Goal: Information Seeking & Learning: Learn about a topic

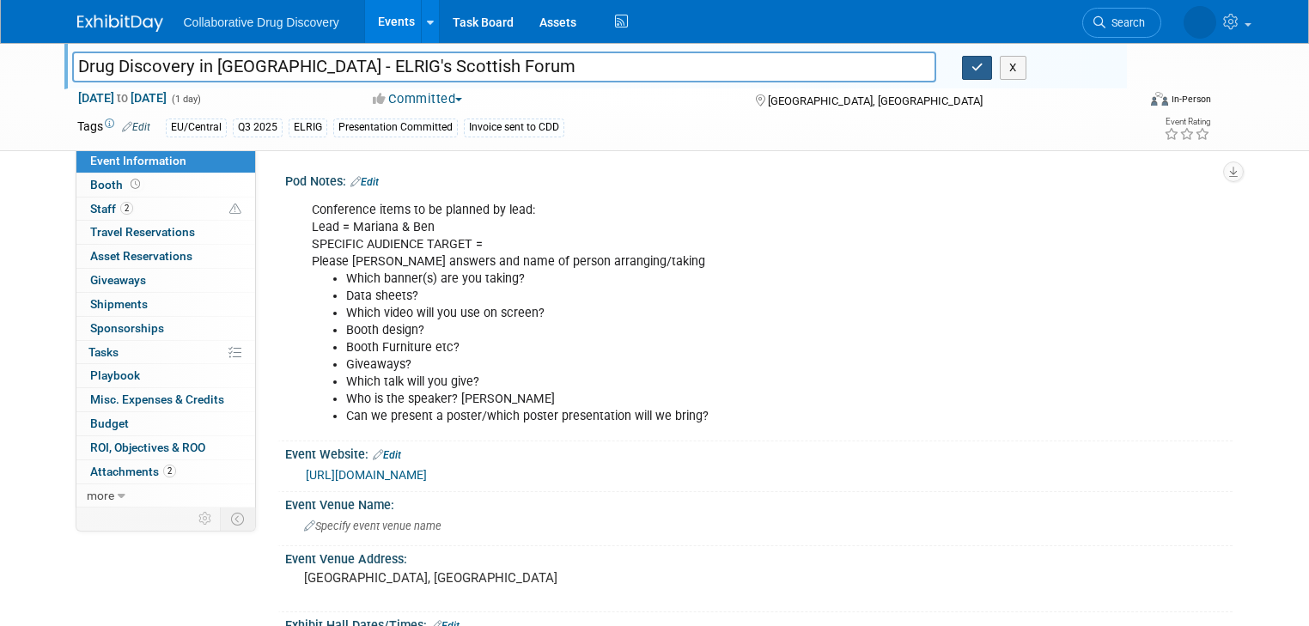
click at [983, 66] on icon "button" at bounding box center [977, 67] width 12 height 11
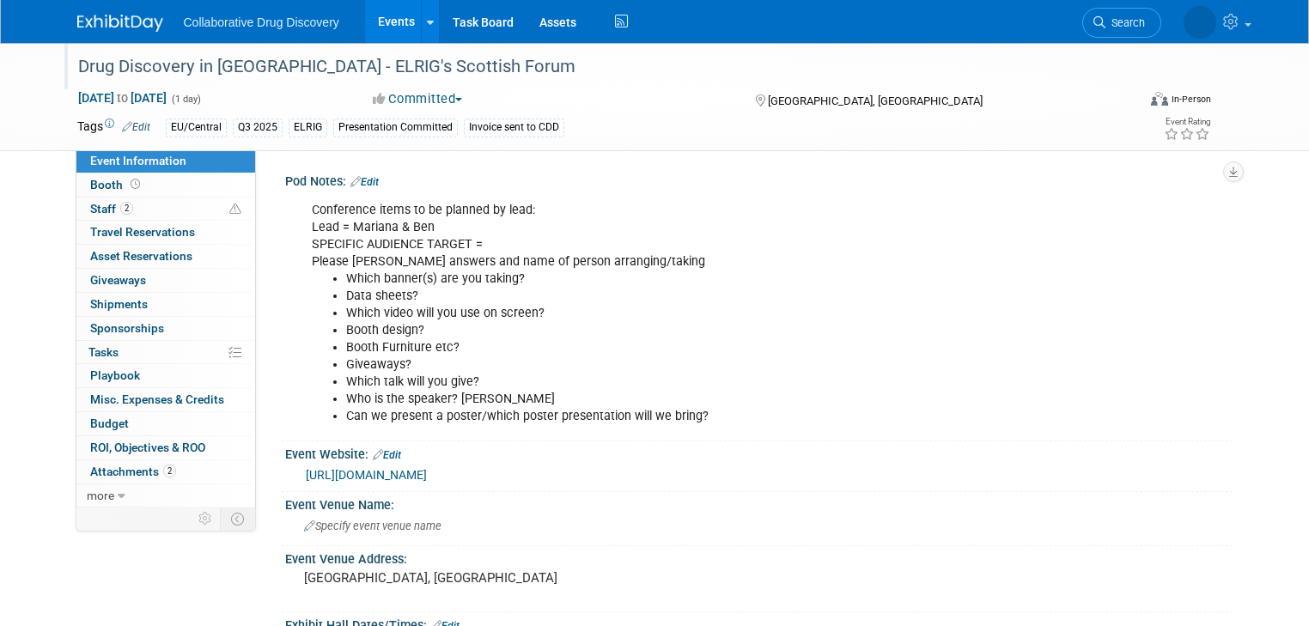
click at [378, 20] on link "Events" at bounding box center [396, 21] width 63 height 43
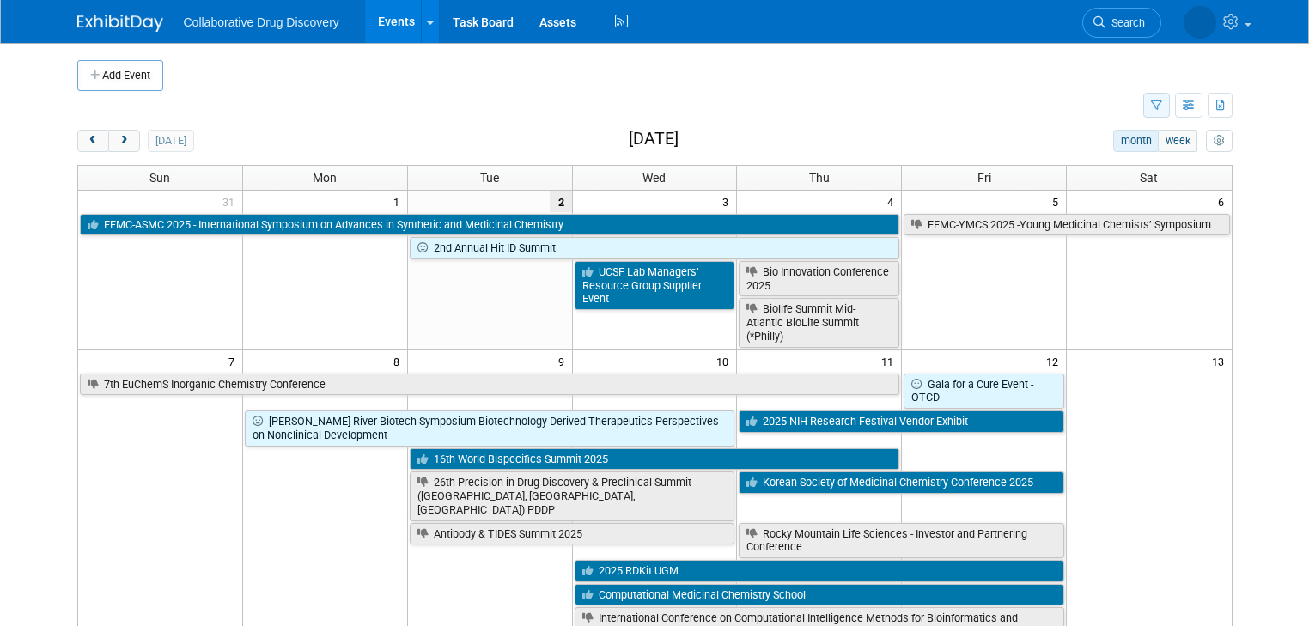
click at [1162, 107] on icon "button" at bounding box center [1156, 105] width 11 height 11
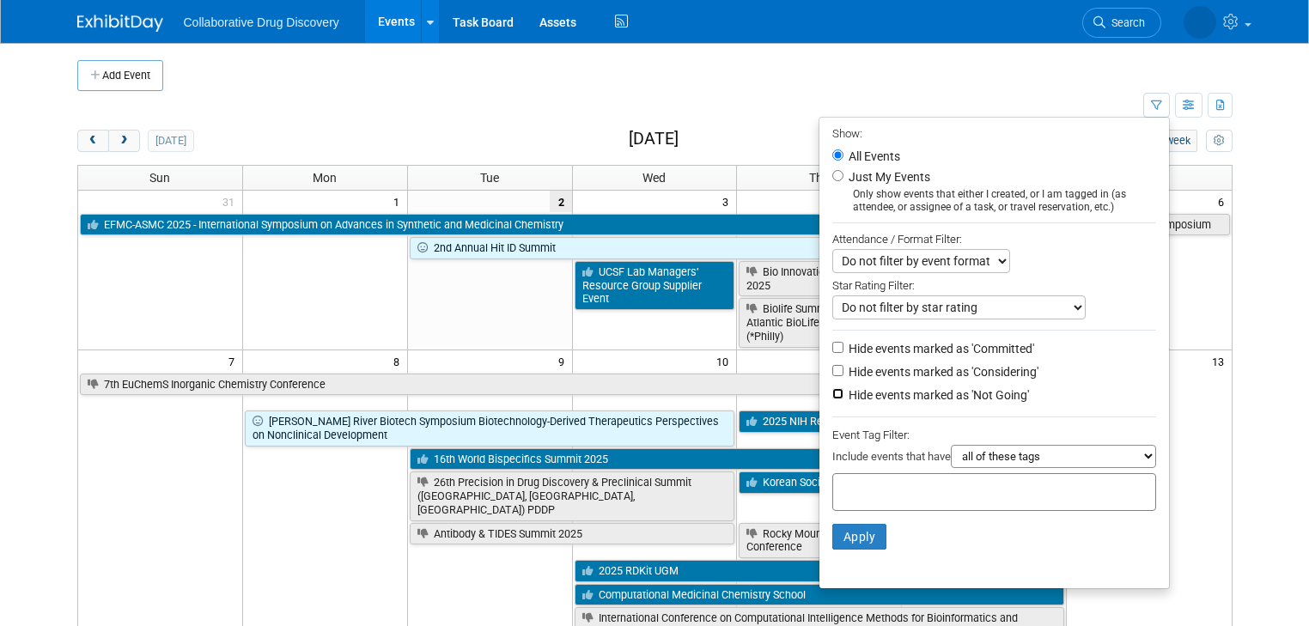
click at [842, 392] on input "Hide events marked as 'Not Going'" at bounding box center [837, 393] width 11 height 11
checkbox input "true"
click at [861, 476] on div at bounding box center [994, 492] width 324 height 38
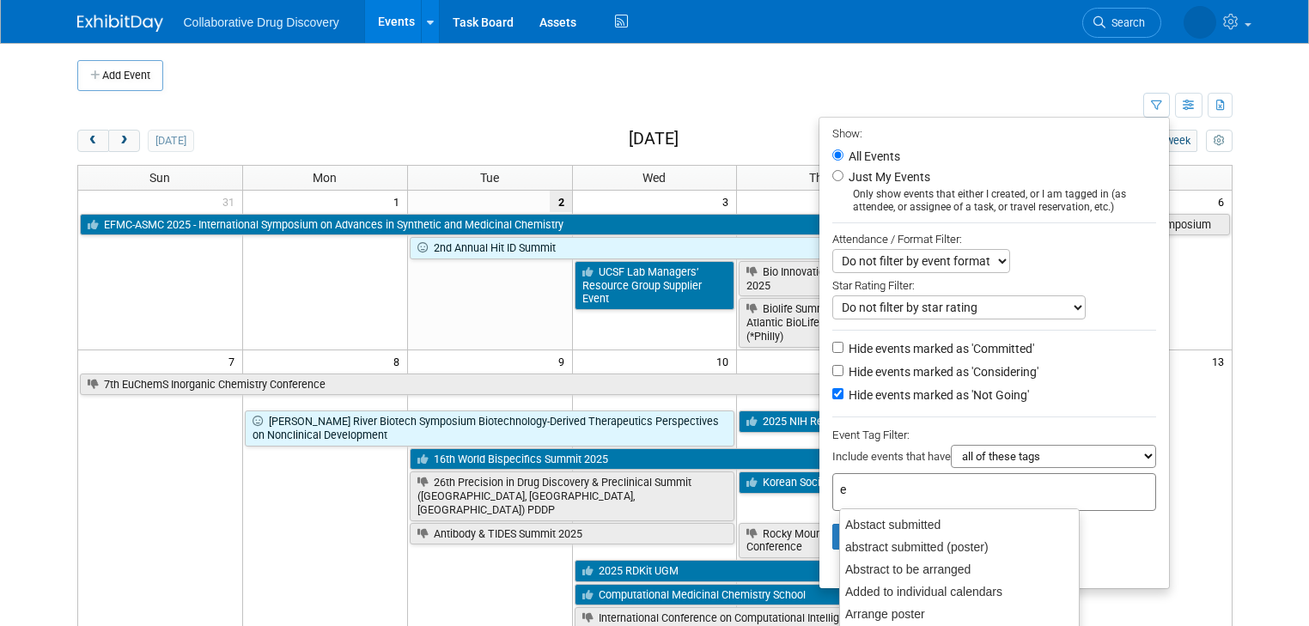
type input "eu"
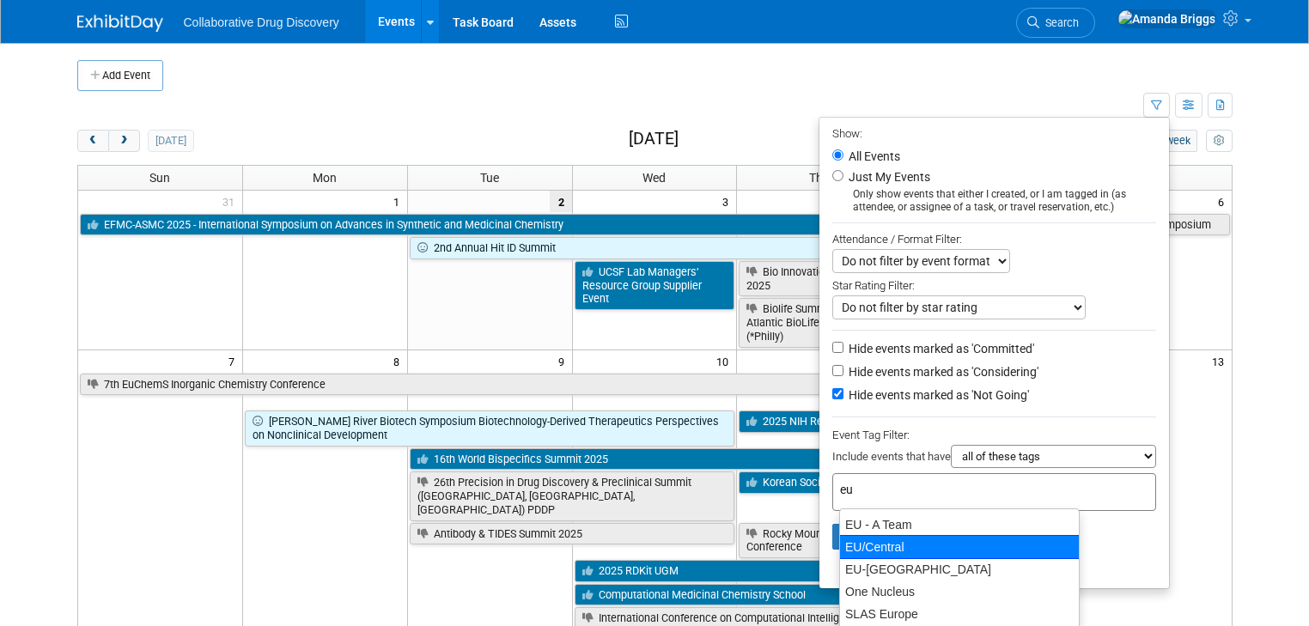
click at [868, 541] on div "EU/Central" at bounding box center [959, 547] width 240 height 24
type input "EU/Central"
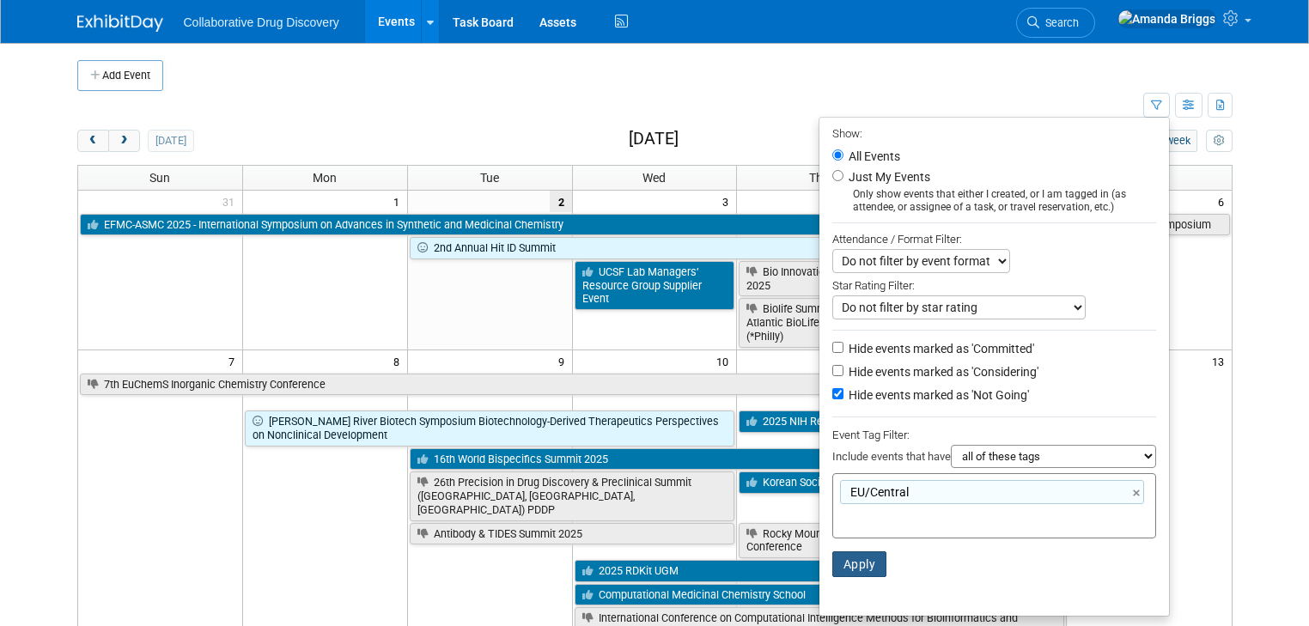
click at [854, 562] on button "Apply" at bounding box center [859, 564] width 55 height 26
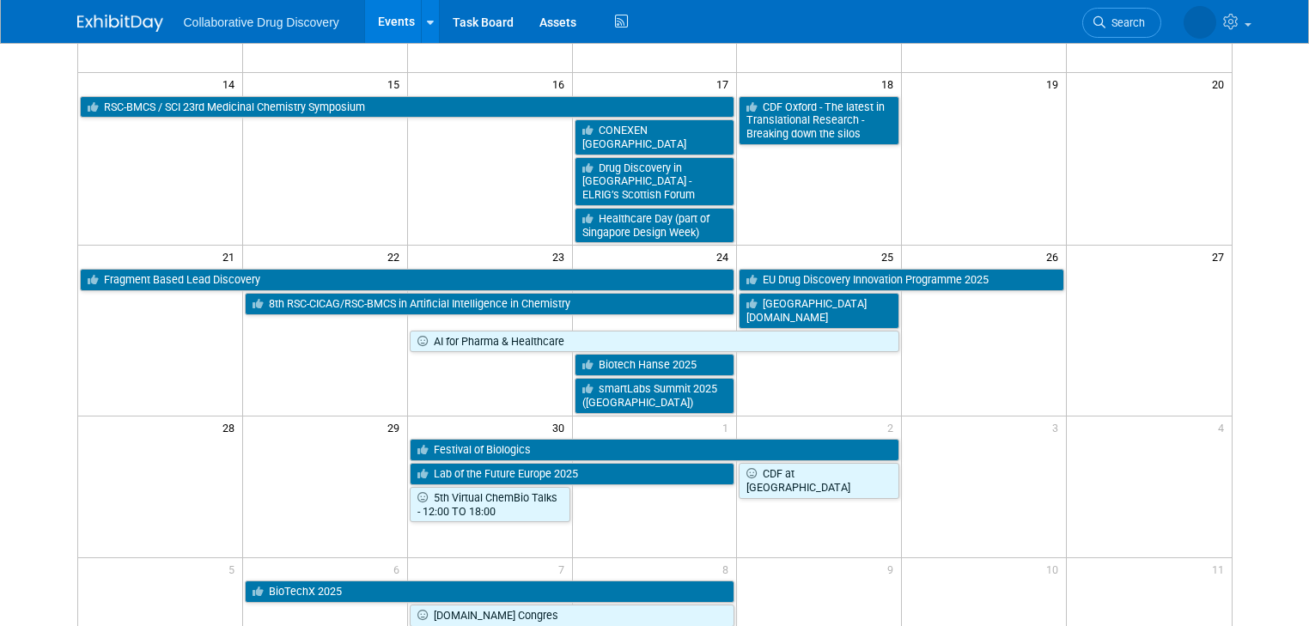
scroll to position [412, 0]
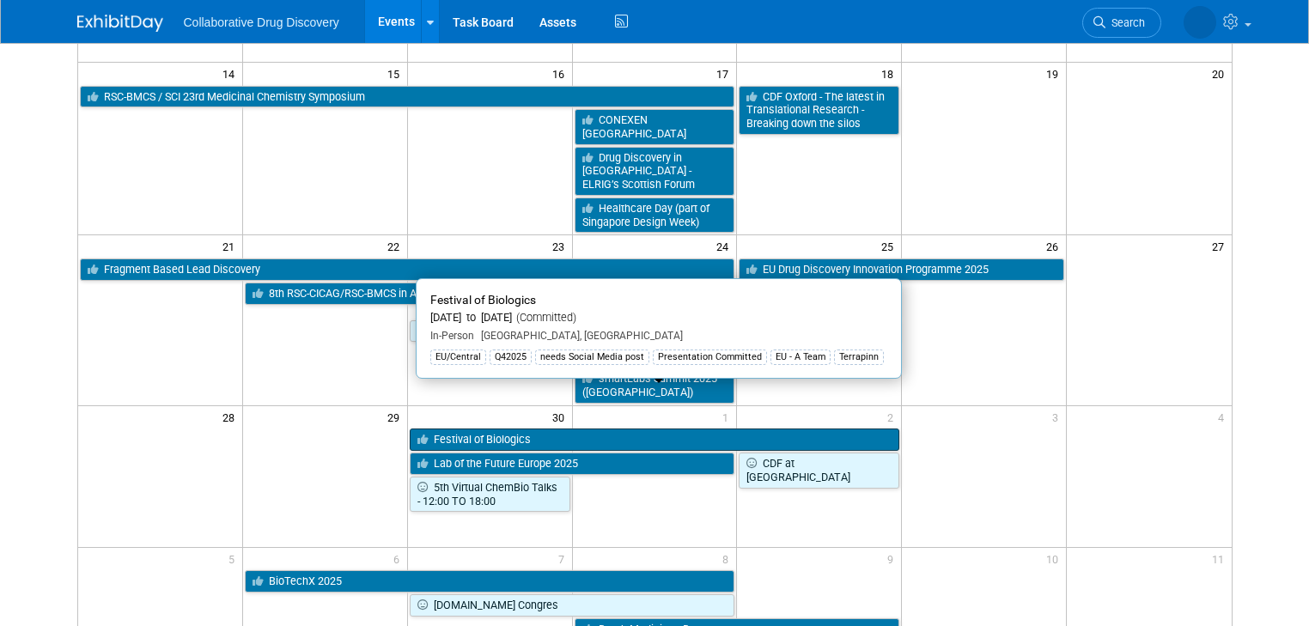
click at [561, 429] on link "Festival of Biologics" at bounding box center [655, 440] width 490 height 22
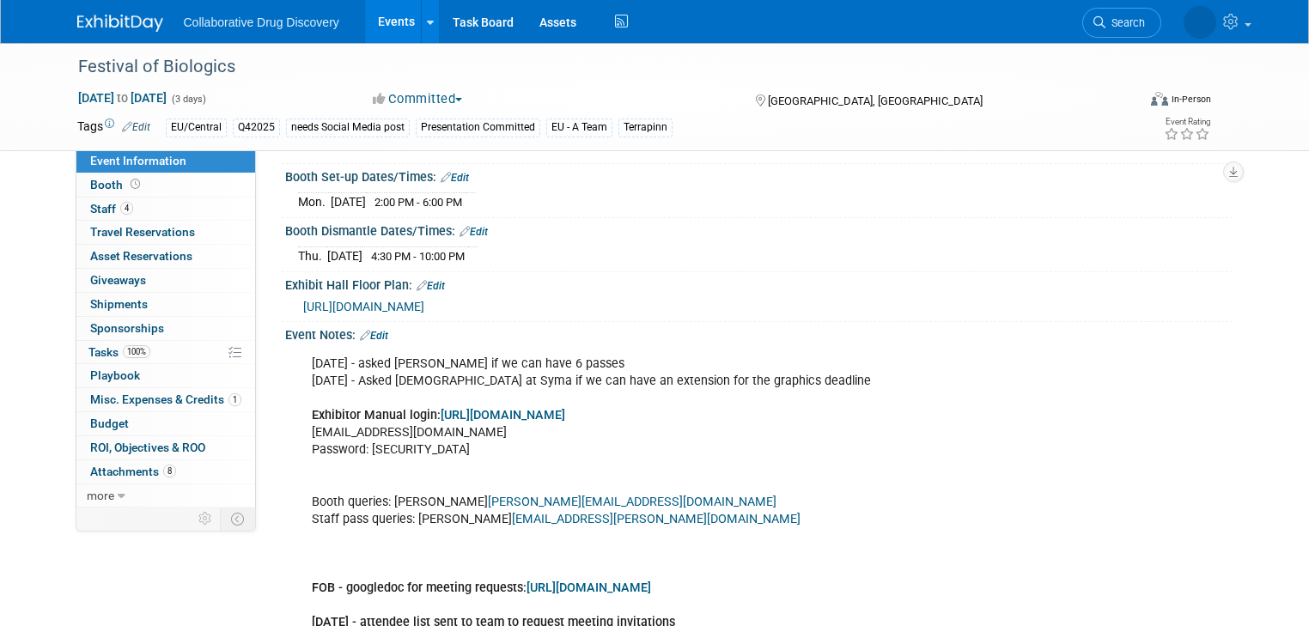
scroll to position [618, 0]
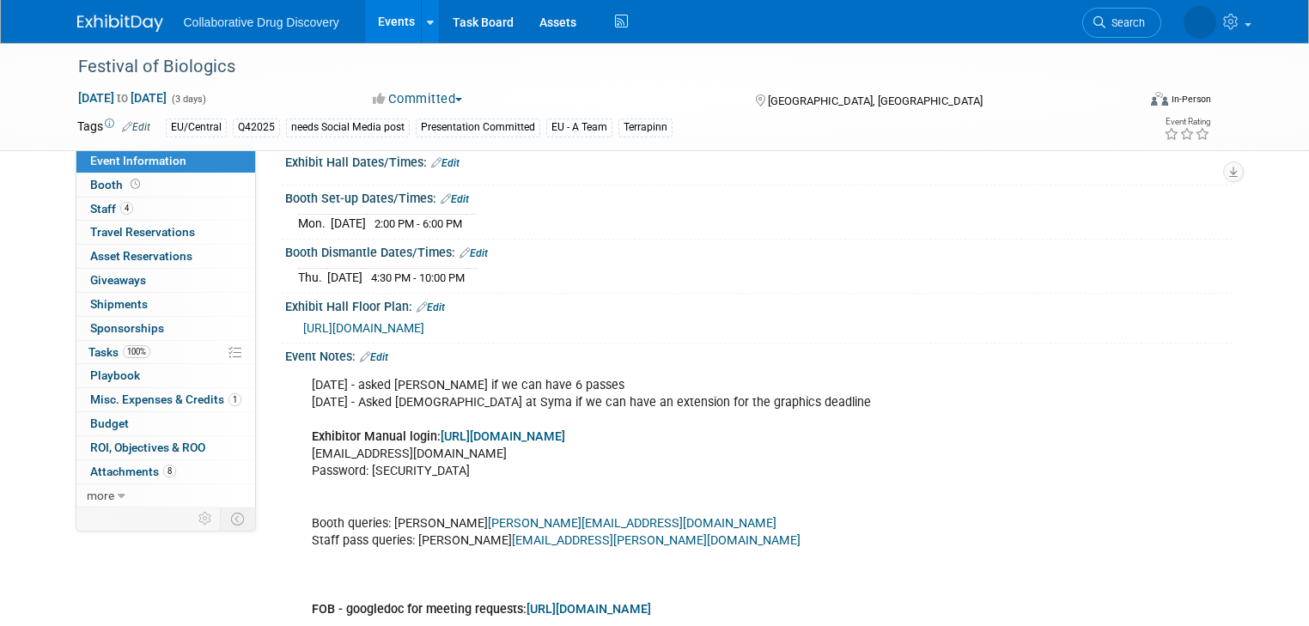
click at [368, 352] on link "Edit" at bounding box center [374, 357] width 28 height 12
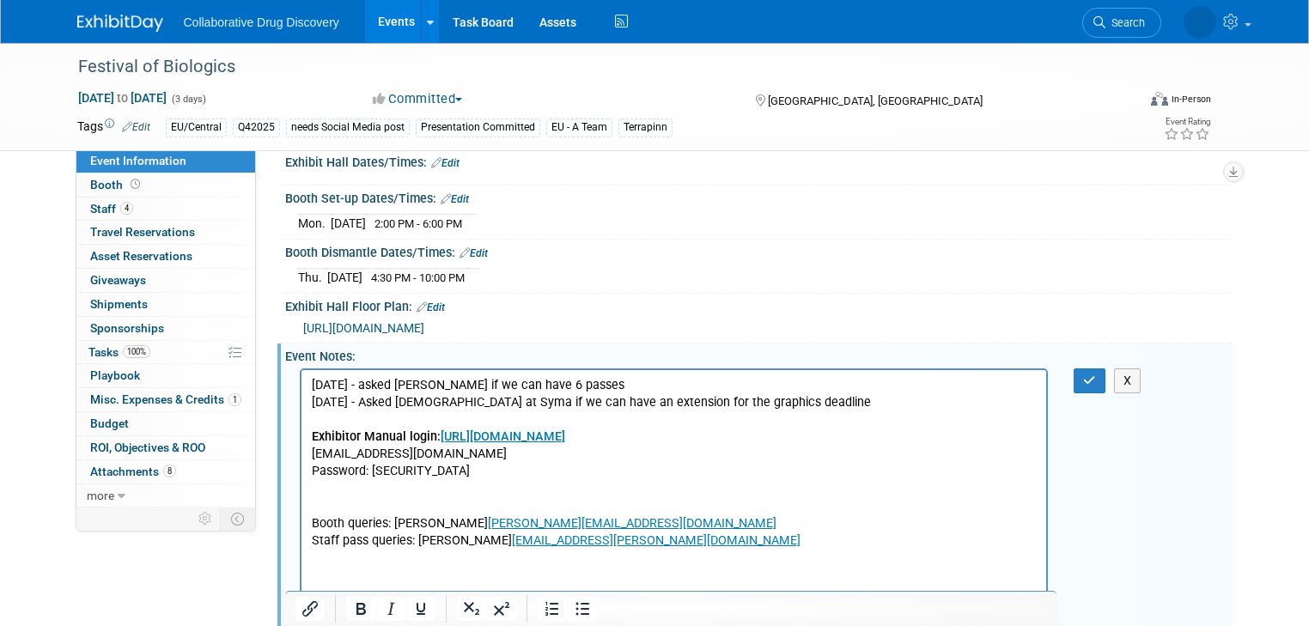
scroll to position [0, 0]
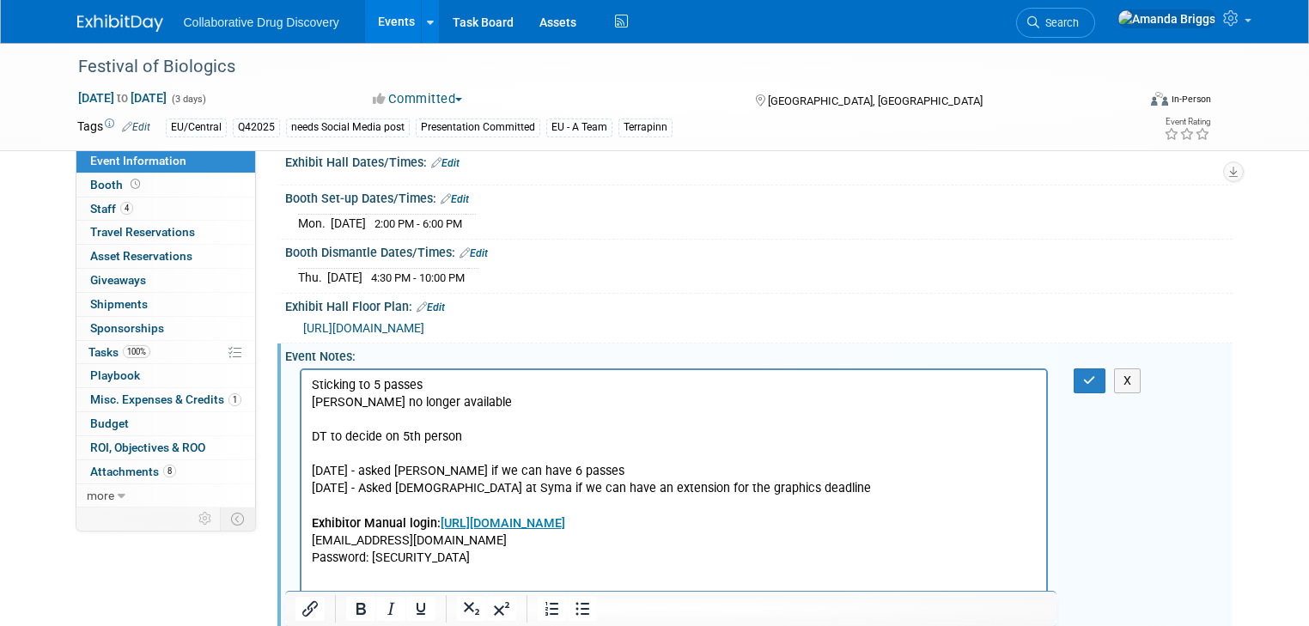
click at [312, 383] on p "Sticking to 5 passes" at bounding box center [674, 384] width 726 height 17
click at [1094, 374] on icon "button" at bounding box center [1089, 380] width 13 height 12
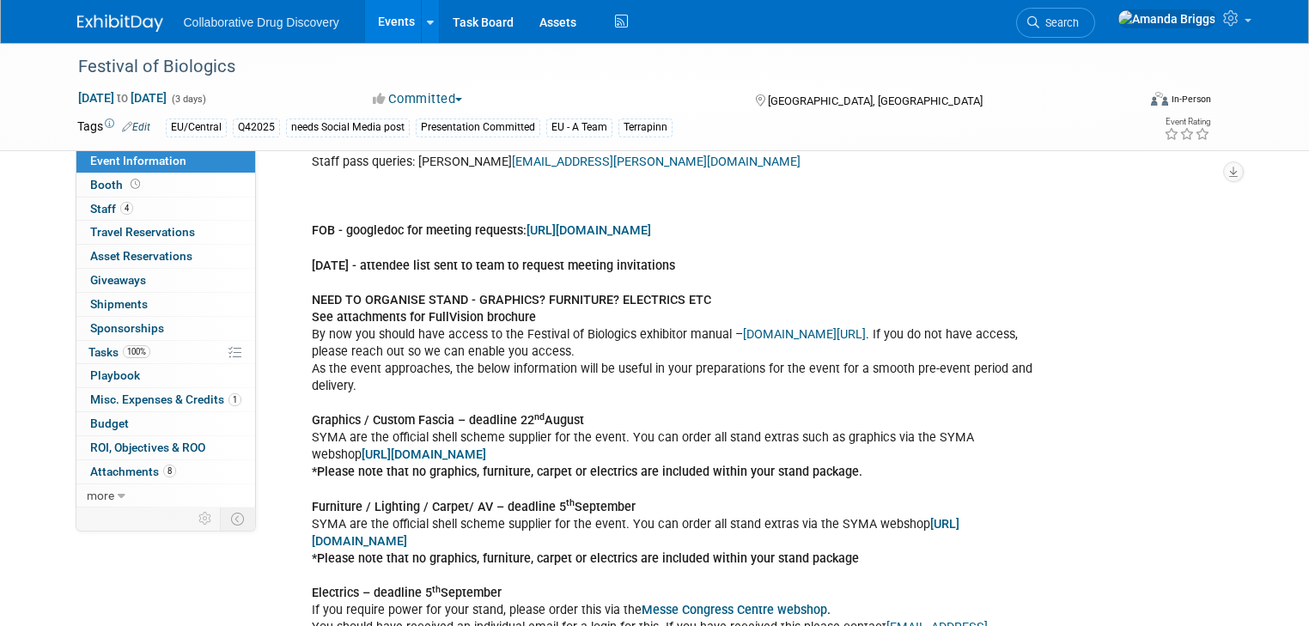
scroll to position [1099, 0]
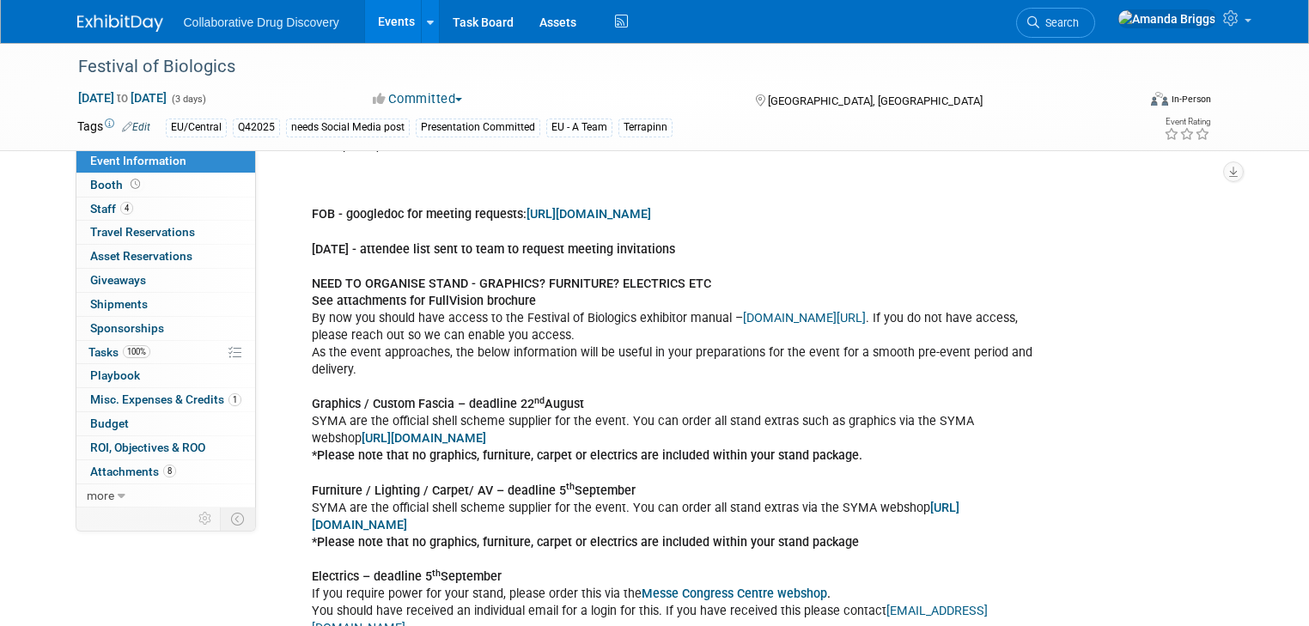
click at [362, 446] on link "https://syma-fob.ch/" at bounding box center [424, 438] width 125 height 15
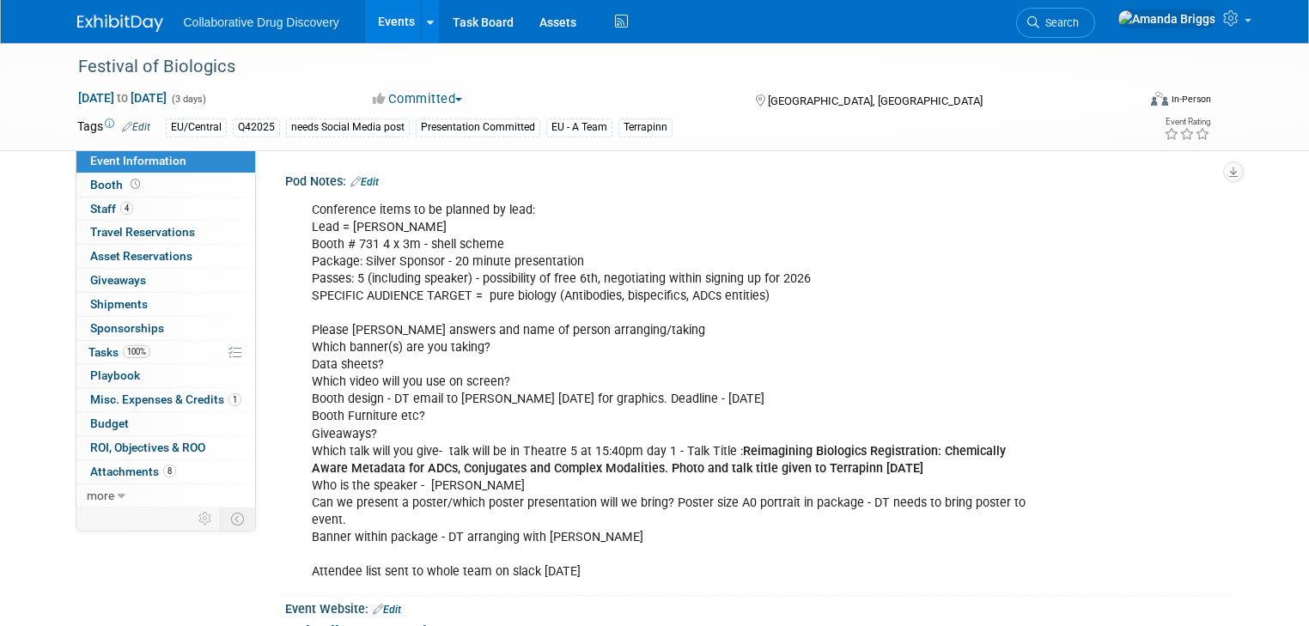
scroll to position [69, 0]
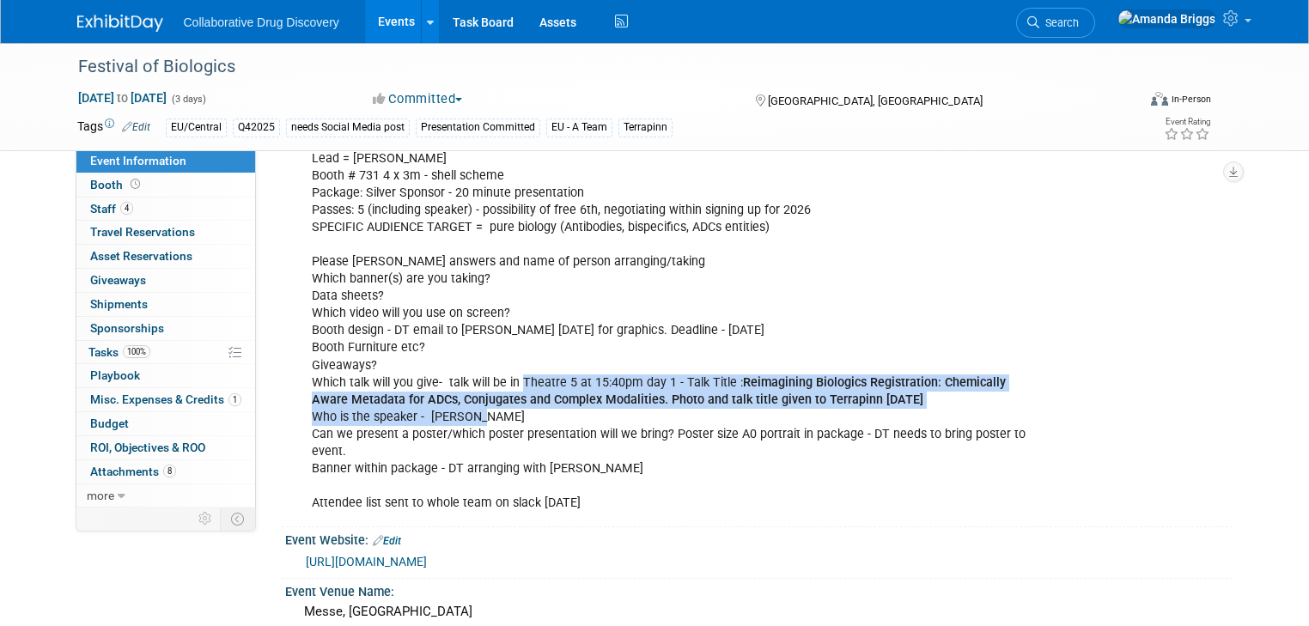
drag, startPoint x: 476, startPoint y: 416, endPoint x: 508, endPoint y: 381, distance: 48.0
click at [508, 381] on div "Conference items to be planned by lead: Lead = Dimitris Booth # 731 4 x 3m - sh…" at bounding box center [674, 323] width 749 height 397
copy div "Theatre 5 at 15:40pm day 1 - Talk Title : Reimagining Biologics Registration: C…"
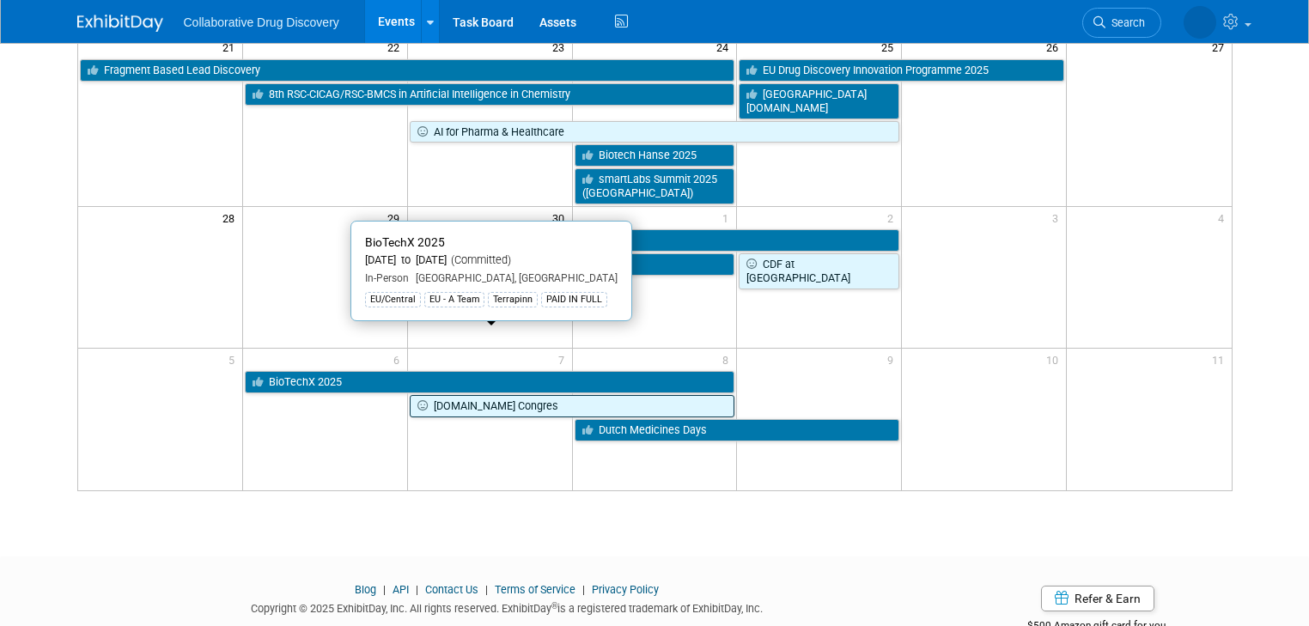
scroll to position [617, 0]
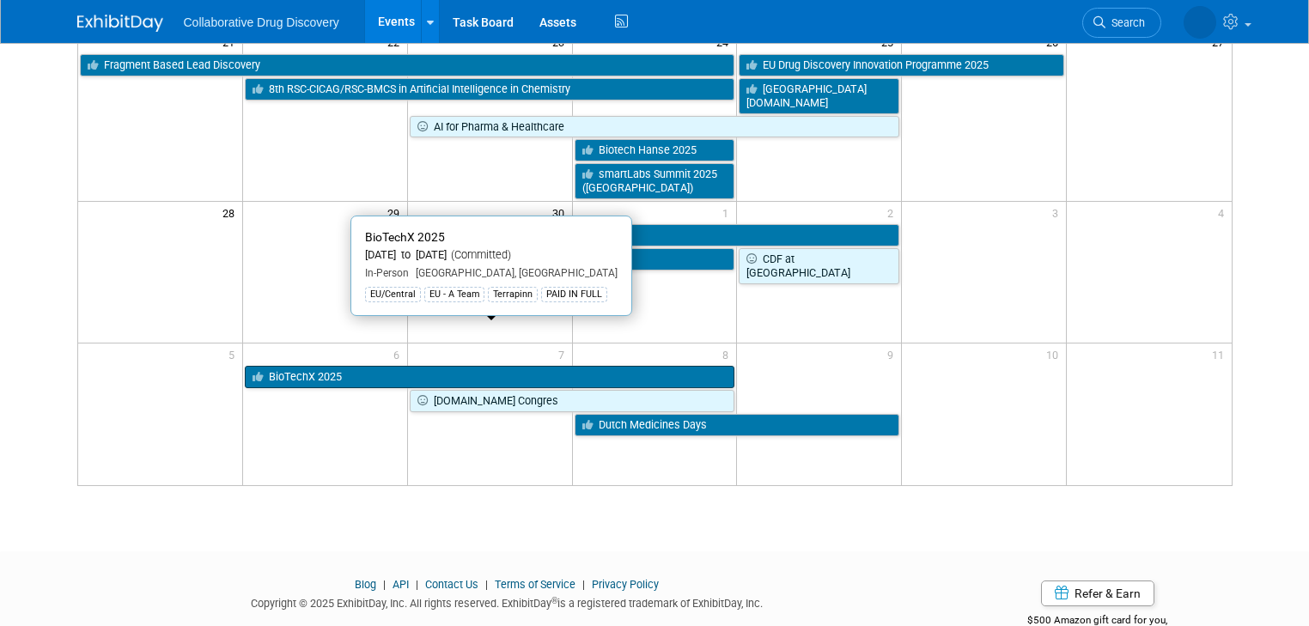
click at [307, 366] on link "BioTechX 2025" at bounding box center [490, 377] width 490 height 22
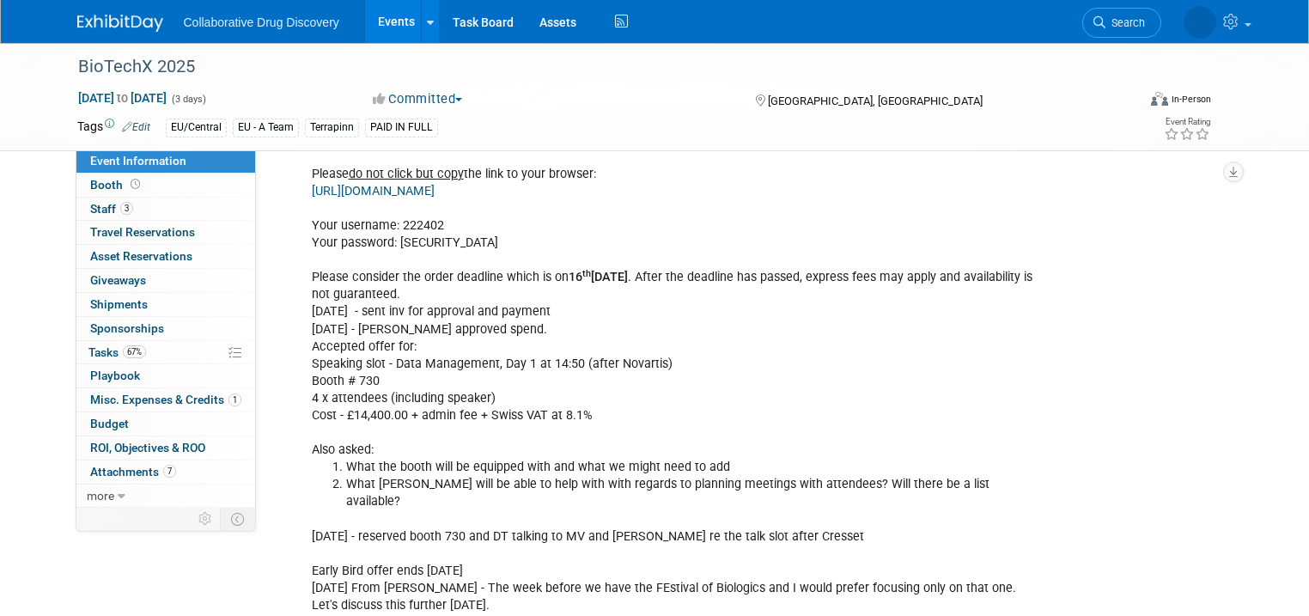
scroll to position [1305, 0]
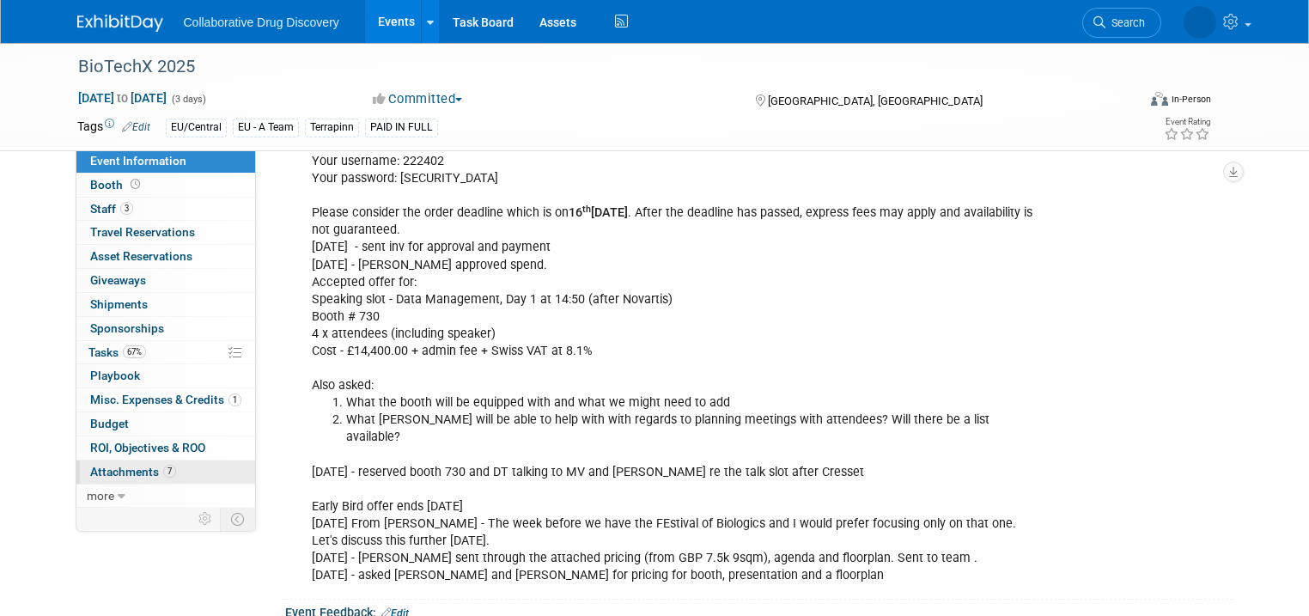
click at [112, 471] on span "Attachments 7" at bounding box center [133, 472] width 86 height 14
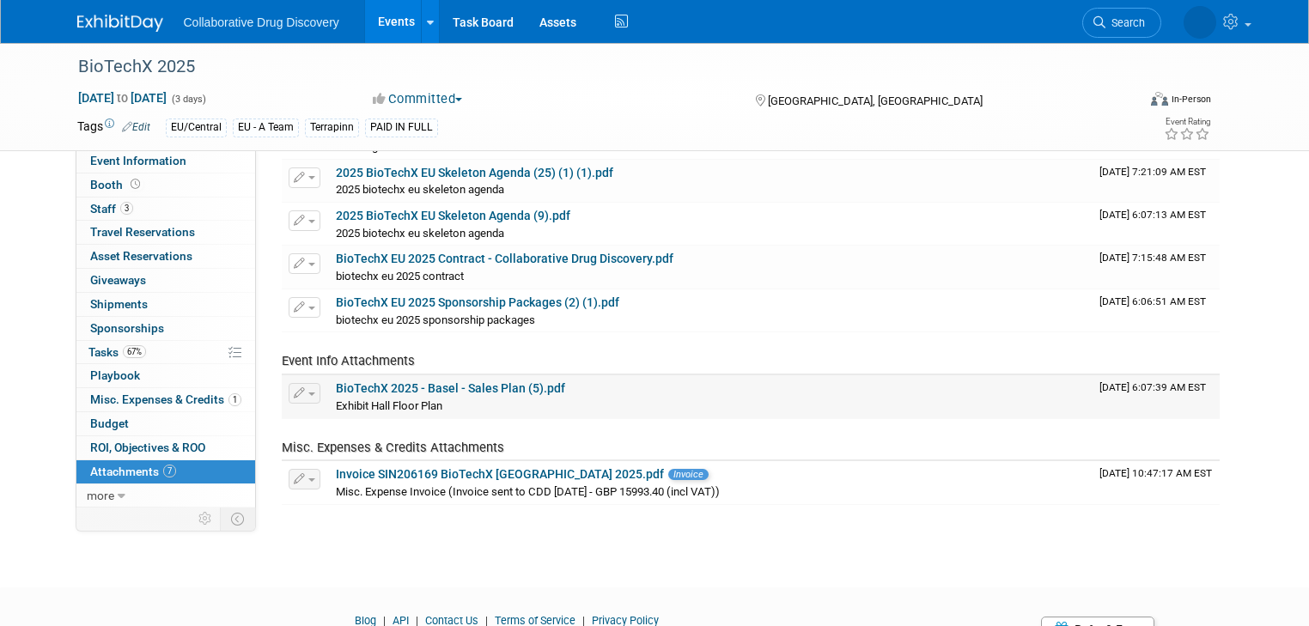
scroll to position [69, 0]
